Goal: Task Accomplishment & Management: Manage account settings

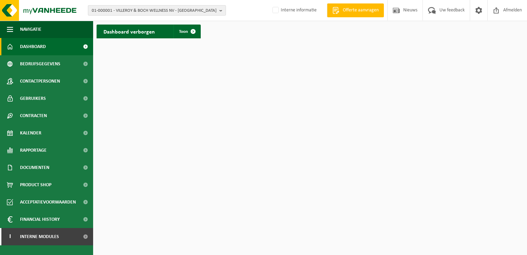
click at [106, 12] on span "01-000001 - VILLEROY & BOCH WELLNESS NV - [GEOGRAPHIC_DATA]" at bounding box center [154, 11] width 125 height 10
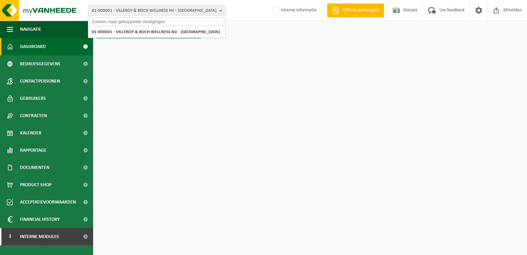
paste input "01-052181"
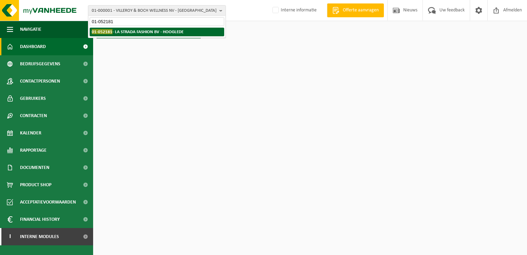
type input "01-052181"
click at [123, 31] on strong "01-052181 - LA STRADA FASHION BV - HOOGLEDE" at bounding box center [138, 31] width 92 height 5
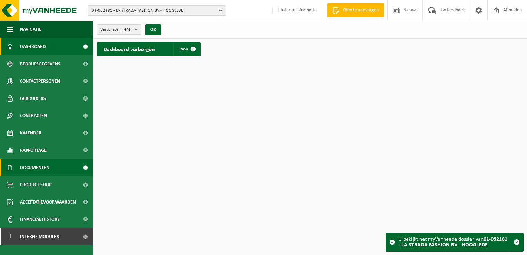
click at [37, 168] on span "Documenten" at bounding box center [34, 167] width 29 height 17
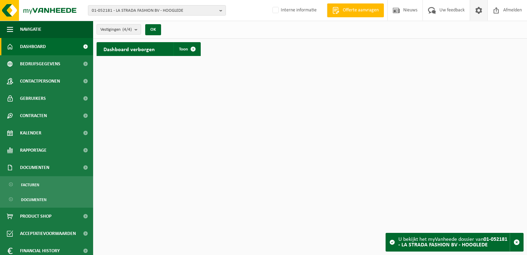
click at [478, 17] on span at bounding box center [479, 10] width 10 height 20
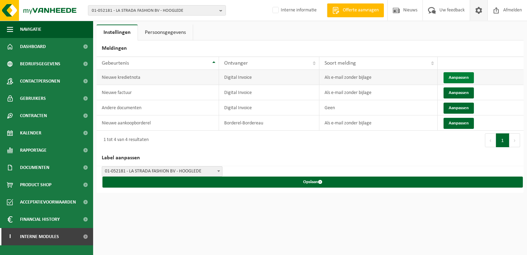
click at [458, 79] on button "Aanpassen" at bounding box center [459, 77] width 30 height 11
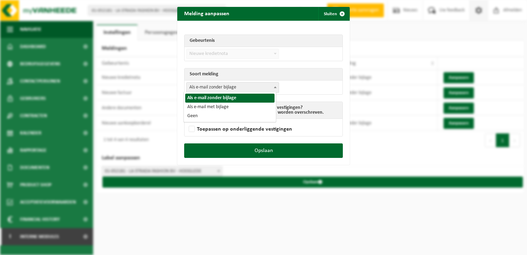
click at [203, 85] on span "Als e-mail zonder bijlage" at bounding box center [233, 87] width 92 height 10
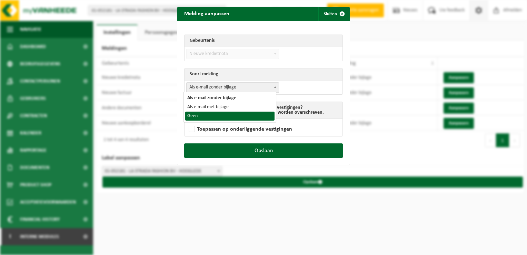
select select "1"
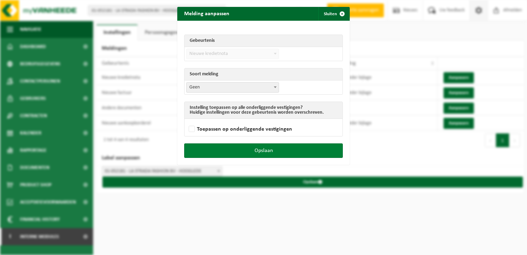
click at [274, 150] on button "Opslaan" at bounding box center [263, 150] width 159 height 14
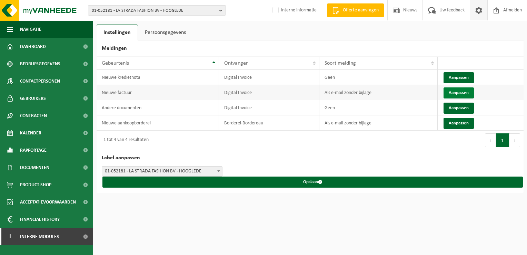
click at [452, 91] on button "Aanpassen" at bounding box center [459, 92] width 30 height 11
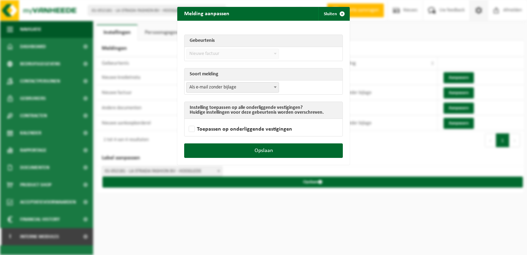
click at [220, 95] on form "Gebeurtenis Nieuwe factuur Nieuwe kredietnota Andere documenten has_stoptask_ne…" at bounding box center [263, 82] width 159 height 109
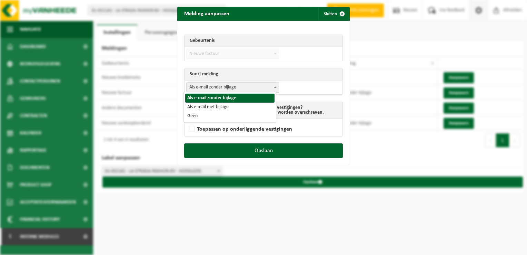
click at [212, 84] on span "Als e-mail zonder bijlage" at bounding box center [233, 87] width 92 height 10
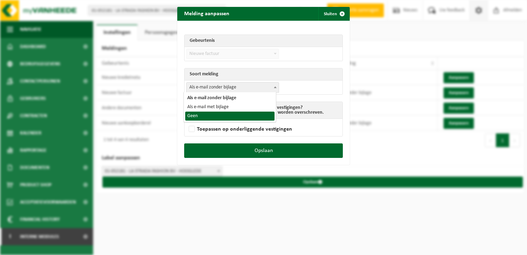
select select "1"
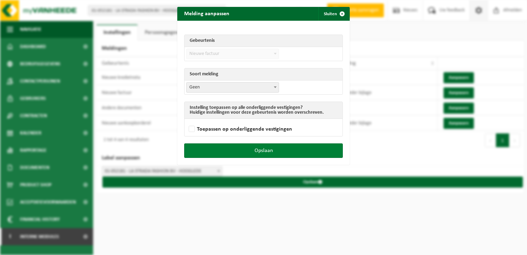
click at [291, 153] on button "Opslaan" at bounding box center [263, 150] width 159 height 14
